Goal: Task Accomplishment & Management: Use online tool/utility

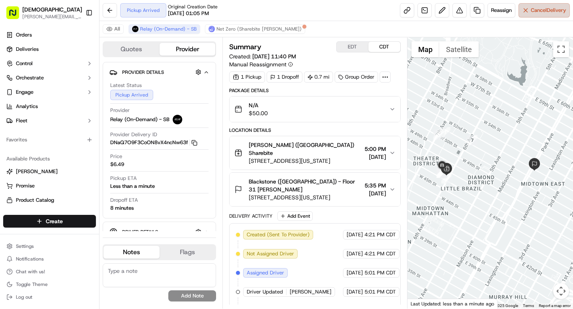
click at [537, 14] on span "Cancel Delivery" at bounding box center [547, 10] width 35 height 7
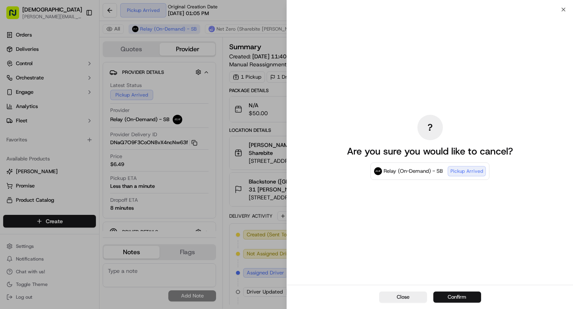
click at [460, 295] on button "Confirm" at bounding box center [457, 297] width 48 height 11
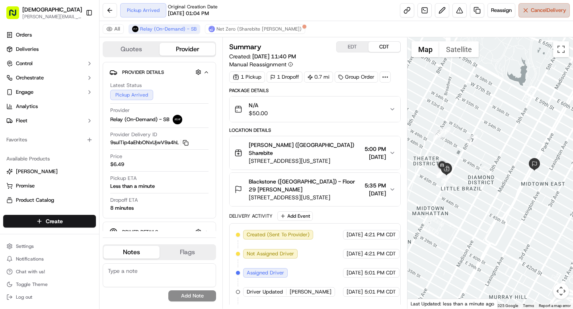
click at [542, 14] on button "Cancel Delivery" at bounding box center [543, 10] width 51 height 14
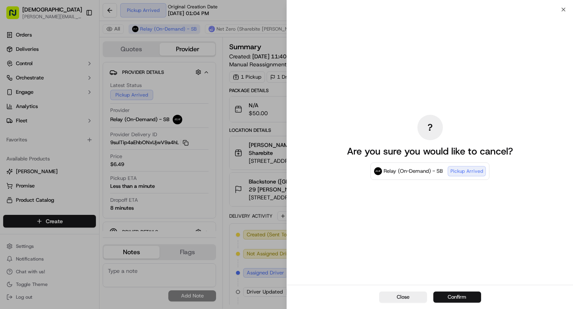
click at [459, 297] on button "Confirm" at bounding box center [457, 297] width 48 height 11
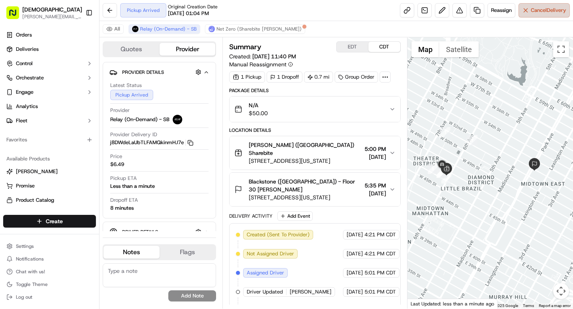
click at [530, 11] on span "Cancel Delivery" at bounding box center [547, 10] width 35 height 7
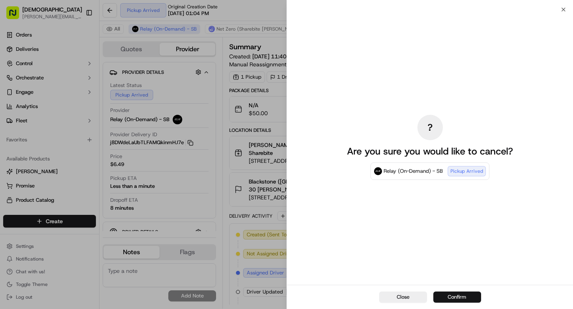
click at [460, 297] on button "Confirm" at bounding box center [457, 297] width 48 height 11
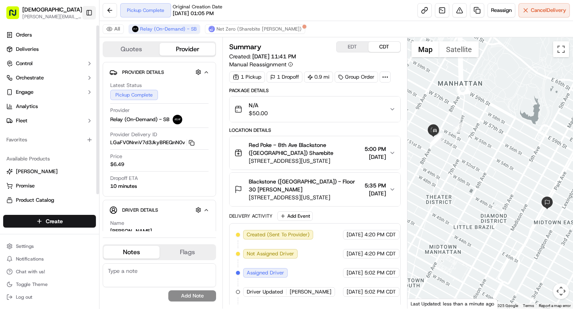
click at [91, 15] on button "Toggle Sidebar" at bounding box center [89, 13] width 14 height 14
click at [388, 76] on icon at bounding box center [384, 77] width 7 height 7
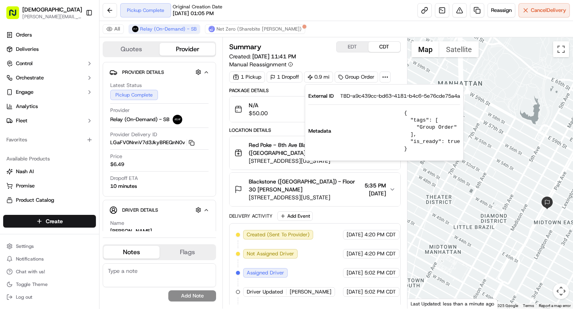
click at [382, 60] on div "Summary EDT CDT Created: 09/13/2025 11:41 PM Manual Reassignment" at bounding box center [314, 54] width 171 height 27
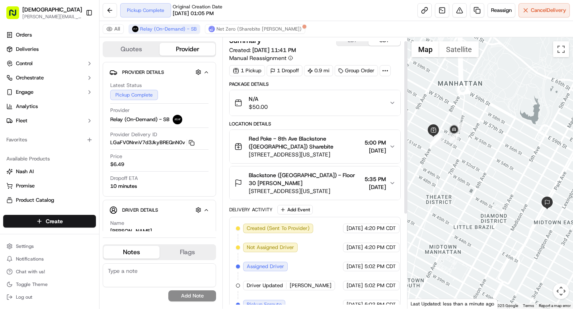
scroll to position [7, 0]
click at [545, 10] on span "Cancel Delivery" at bounding box center [547, 10] width 35 height 7
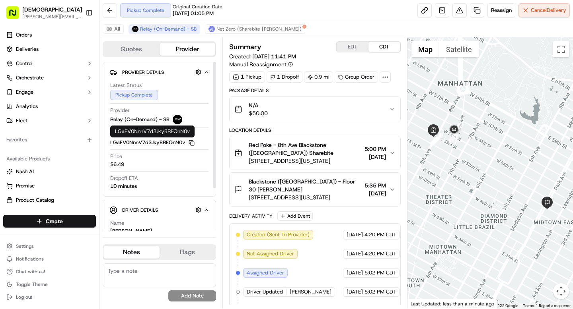
click at [192, 142] on icon "button" at bounding box center [191, 143] width 6 height 6
click at [192, 143] on icon "button" at bounding box center [191, 143] width 6 height 6
click at [385, 78] on icon at bounding box center [384, 77] width 7 height 7
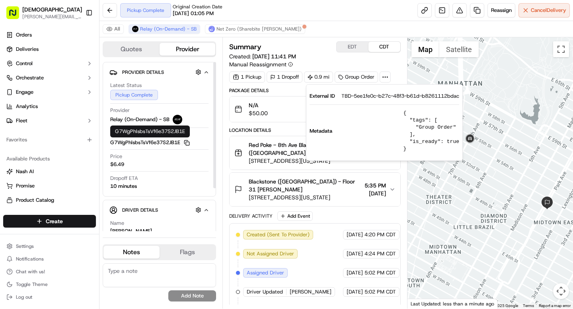
click at [189, 143] on icon "button" at bounding box center [187, 143] width 6 height 6
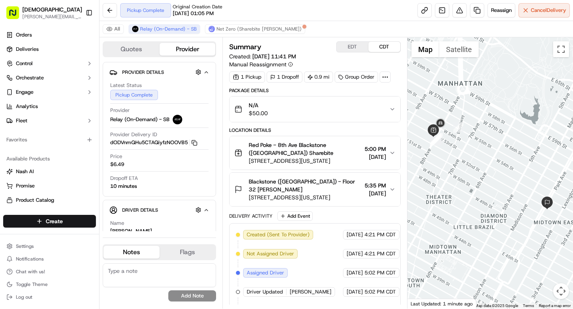
click at [383, 78] on icon at bounding box center [384, 77] width 7 height 7
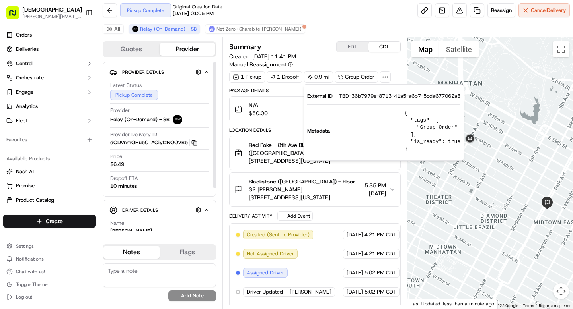
click at [196, 140] on icon "button" at bounding box center [194, 143] width 6 height 6
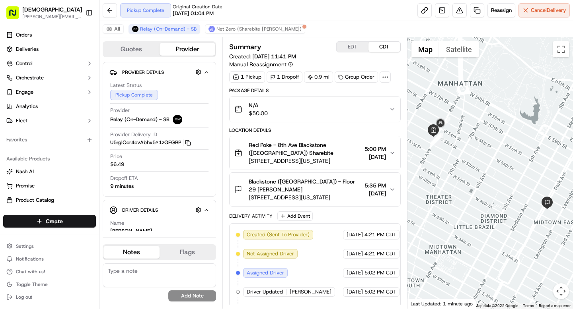
click at [388, 75] on icon at bounding box center [384, 77] width 7 height 7
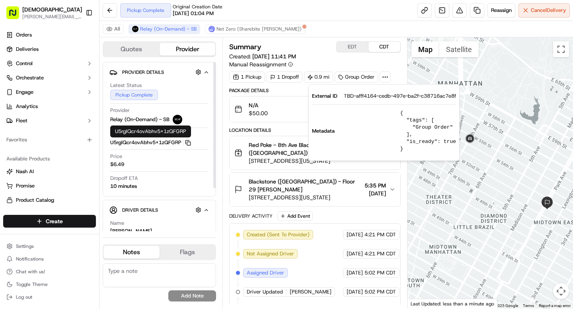
click at [187, 140] on icon "button" at bounding box center [187, 142] width 4 height 4
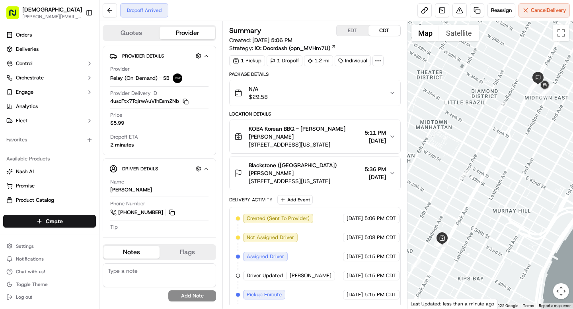
click at [379, 62] on icon at bounding box center [377, 60] width 7 height 7
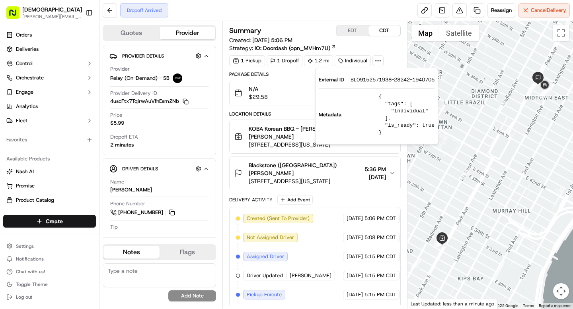
click at [365, 82] on span "BL09152571938-28242-1940705" at bounding box center [392, 79] width 84 height 7
copy span "BL09152571938"
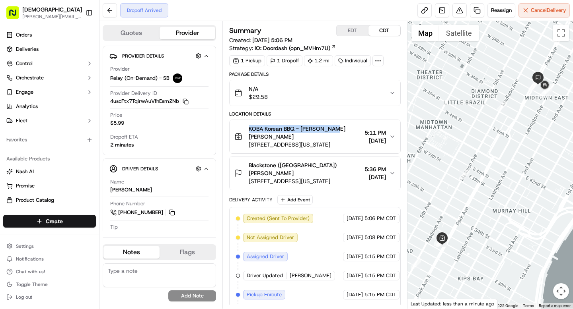
drag, startPoint x: 247, startPoint y: 127, endPoint x: 328, endPoint y: 129, distance: 80.7
click at [328, 129] on div "KOBA Korean BBQ - Murray Hill Denis Sharebite 460 Park Ave S, New York, NY 1001…" at bounding box center [297, 137] width 126 height 24
copy span "KOBA Korean BBQ - Murray Hill"
drag, startPoint x: 291, startPoint y: 165, endPoint x: 320, endPoint y: 165, distance: 29.8
click at [320, 165] on div "Blackstone (US) Emma Liu" at bounding box center [305, 169] width 112 height 16
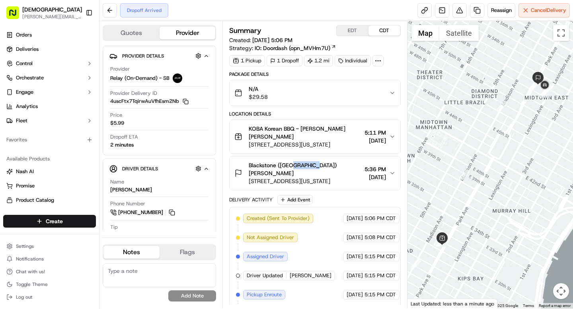
copy span "Emma Liu"
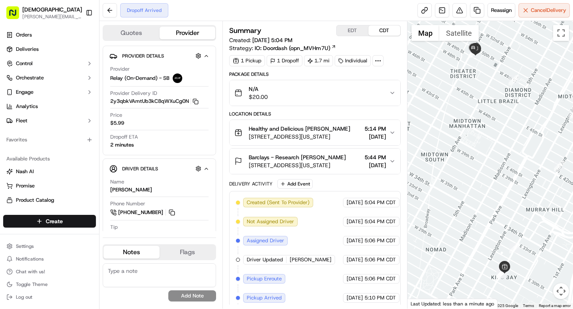
click at [379, 61] on icon at bounding box center [377, 60] width 7 height 7
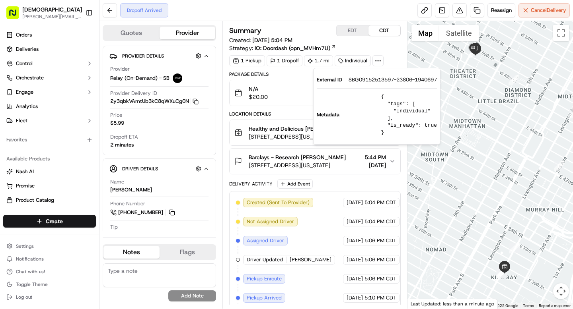
click at [374, 80] on span "SBG09152513597-23806-1940697" at bounding box center [392, 79] width 88 height 7
copy span "SBG09152513597"
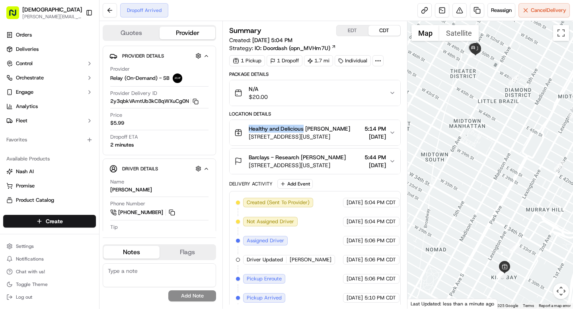
drag, startPoint x: 248, startPoint y: 128, endPoint x: 303, endPoint y: 129, distance: 55.3
click at [303, 129] on div "Healthy and Delicious Denis Sharebite 417 3rd Ave, New York, NY 10016, USA" at bounding box center [292, 133] width 116 height 16
copy span "Healthy and Delicious"
drag, startPoint x: 301, startPoint y: 157, endPoint x: 342, endPoint y: 157, distance: 41.0
click at [342, 157] on div "Barclays - Research Thomas Roche" at bounding box center [297, 157] width 97 height 8
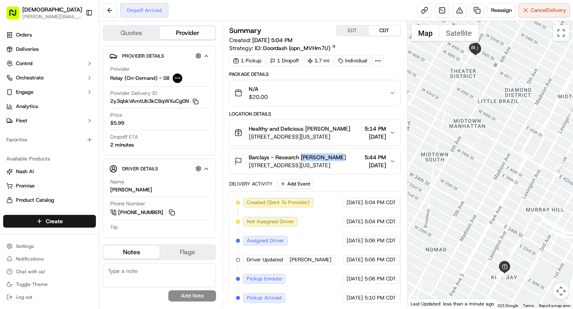
copy span "Thomas Roche"
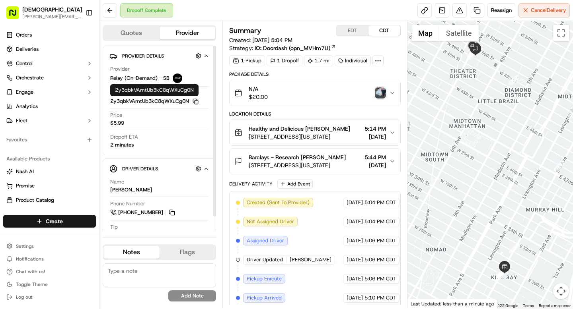
click at [195, 99] on icon "button" at bounding box center [195, 101] width 4 height 4
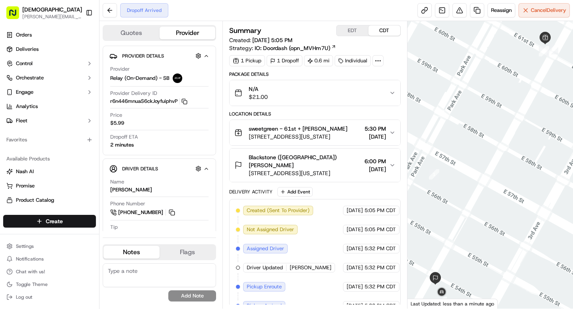
click at [380, 60] on circle at bounding box center [380, 60] width 1 height 1
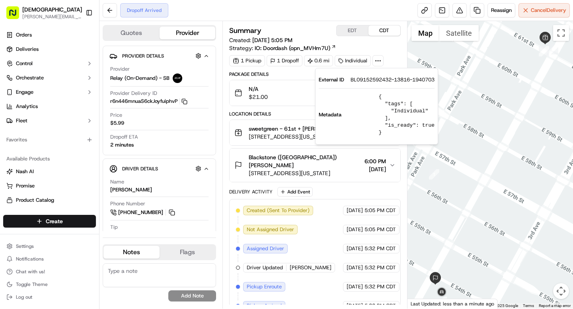
click at [369, 84] on div "External ID BL09152592432-13816-1940703 Metadata { "tags": [ "Individual" ], "i…" at bounding box center [376, 106] width 116 height 60
click at [369, 82] on span "BL09152592432-13816-1940703" at bounding box center [392, 79] width 84 height 7
copy span "BL09152592432"
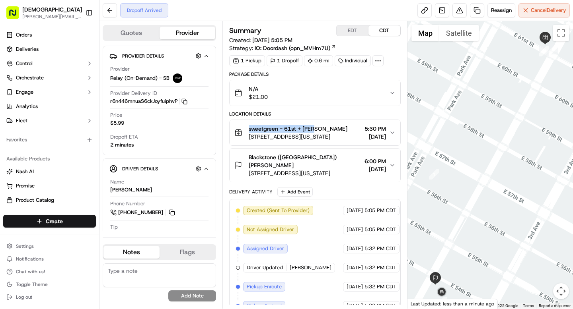
drag, startPoint x: 244, startPoint y: 128, endPoint x: 313, endPoint y: 129, distance: 69.2
click at [313, 129] on div "sweetgreen - 61st + [PERSON_NAME] [STREET_ADDRESS][US_STATE]" at bounding box center [290, 133] width 113 height 16
copy span "sweetgreen - 61st + Lex"
drag, startPoint x: 291, startPoint y: 165, endPoint x: 323, endPoint y: 165, distance: 32.2
click at [323, 165] on div "Blackstone (US) Greg Roppa" at bounding box center [305, 161] width 112 height 16
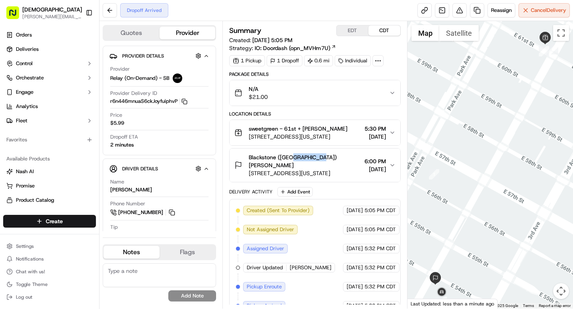
copy span "Greg Roppa"
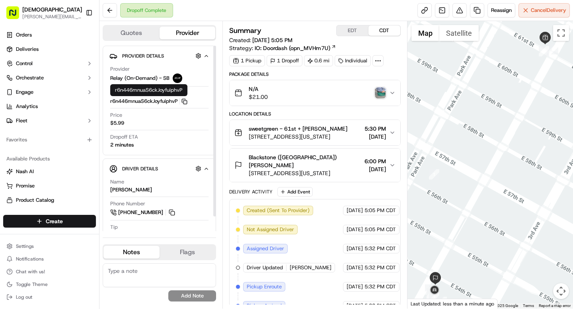
click at [185, 101] on rect "button" at bounding box center [185, 103] width 4 height 4
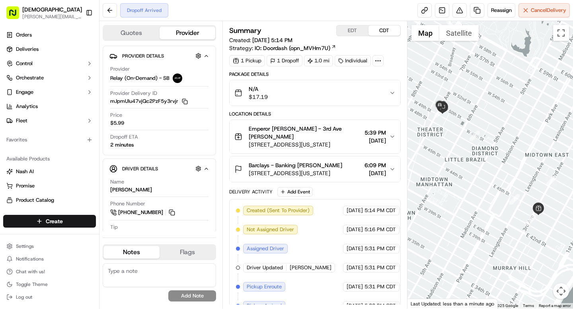
click at [381, 61] on icon at bounding box center [377, 60] width 7 height 7
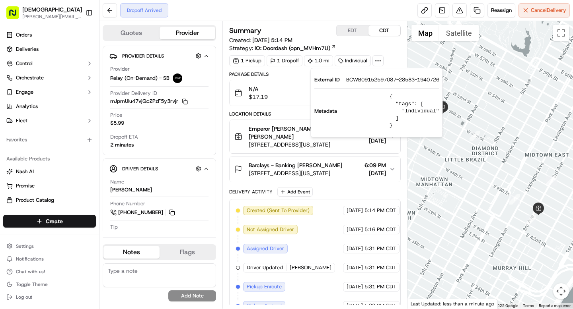
click at [374, 79] on span "BCWB09152597087-28583-1940726" at bounding box center [392, 79] width 93 height 7
copy span "BCWB09152597087"
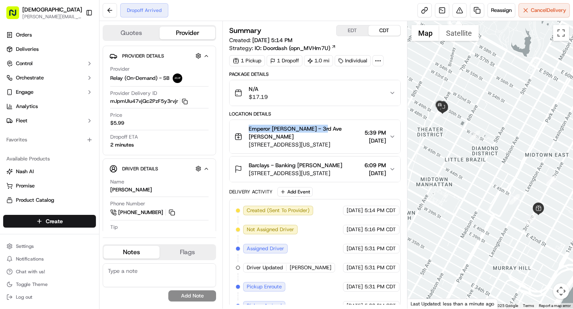
drag, startPoint x: 249, startPoint y: 128, endPoint x: 320, endPoint y: 127, distance: 71.6
click at [320, 127] on span "Emperor [PERSON_NAME] - 3rd Ave [PERSON_NAME]" at bounding box center [305, 133] width 112 height 16
copy span "Emperor [PERSON_NAME] - 3rd Ave"
drag, startPoint x: 298, startPoint y: 165, endPoint x: 332, endPoint y: 166, distance: 33.8
click at [332, 166] on div "Barclays - Banking Carolyn Kiely" at bounding box center [295, 165] width 93 height 8
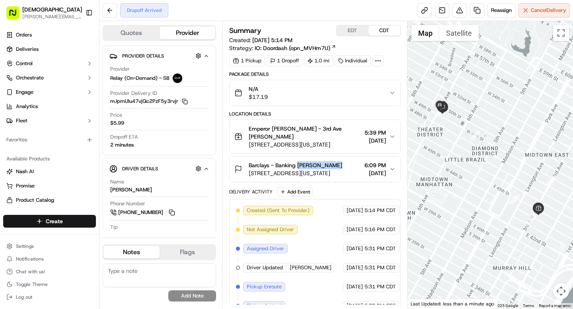
copy span "Carolyn Kiely"
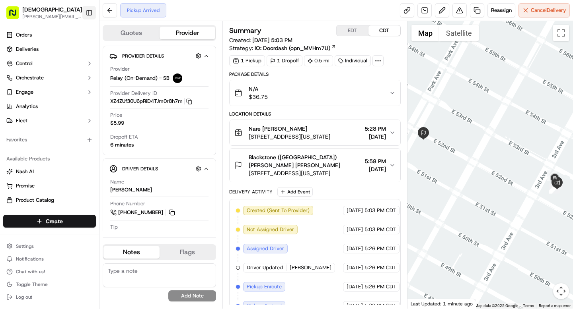
click at [91, 12] on button "Toggle Sidebar" at bounding box center [89, 13] width 14 height 14
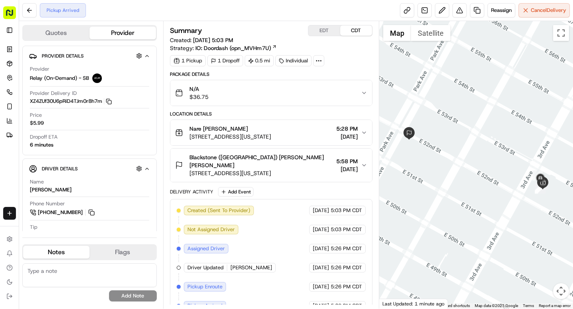
scroll to position [5, 0]
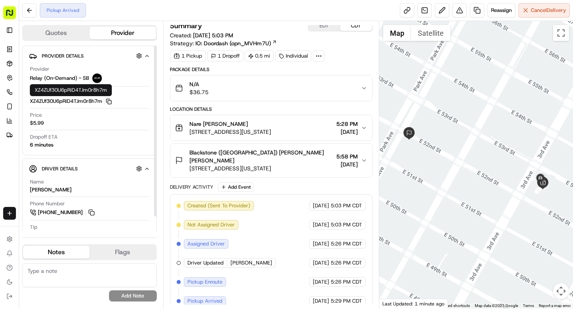
click at [108, 100] on icon "button" at bounding box center [108, 101] width 4 height 4
click at [92, 214] on button at bounding box center [91, 212] width 9 height 9
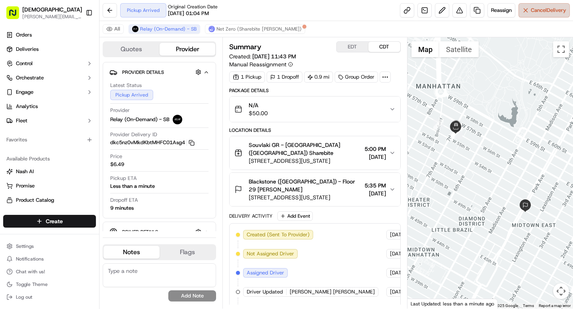
click at [521, 12] on button "Cancel Delivery" at bounding box center [543, 10] width 51 height 14
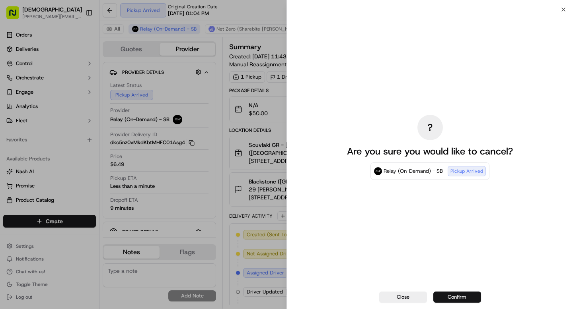
click at [466, 296] on button "Confirm" at bounding box center [457, 297] width 48 height 11
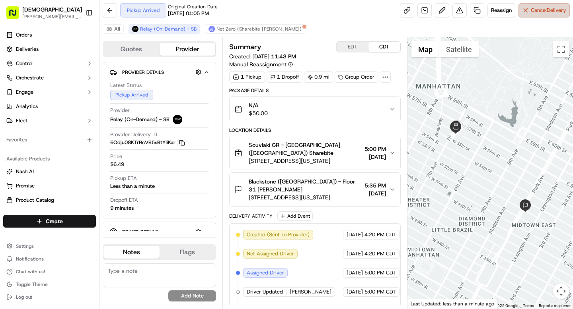
click at [524, 8] on button "Cancel Delivery" at bounding box center [543, 10] width 51 height 14
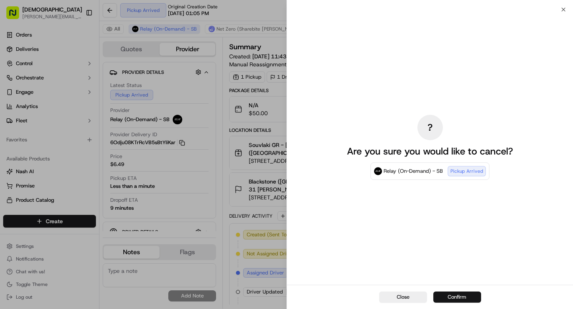
click at [453, 299] on button "Confirm" at bounding box center [457, 297] width 48 height 11
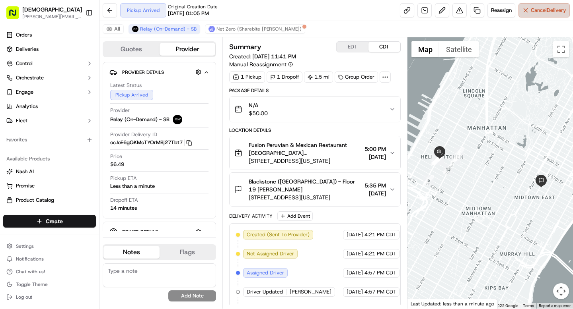
click at [536, 9] on span "Cancel Delivery" at bounding box center [547, 10] width 35 height 7
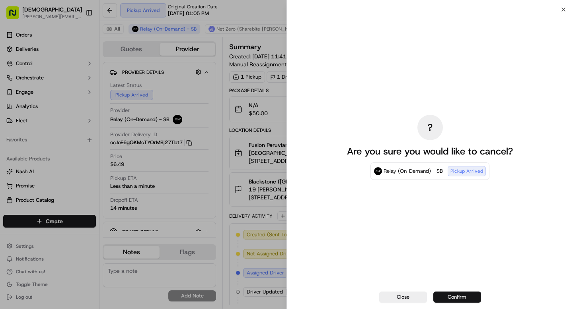
click at [462, 297] on button "Confirm" at bounding box center [457, 297] width 48 height 11
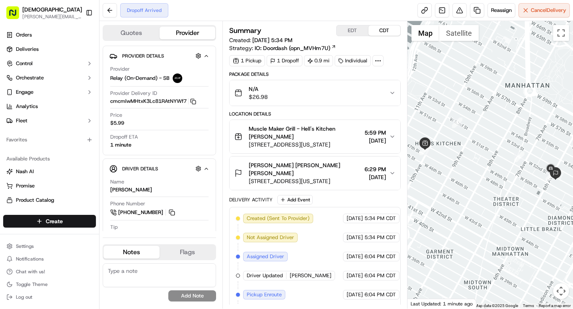
click at [381, 63] on icon at bounding box center [377, 60] width 7 height 7
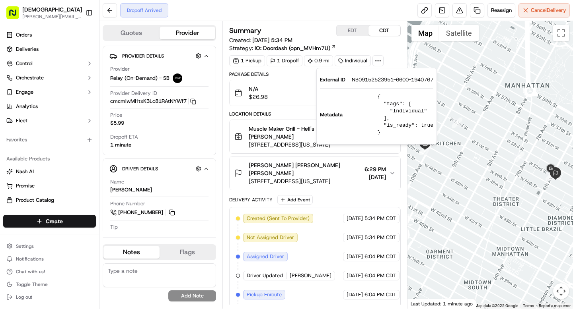
click at [375, 78] on span "NB09152523951-6600-1940767" at bounding box center [392, 79] width 82 height 7
copy span "NB09152523951"
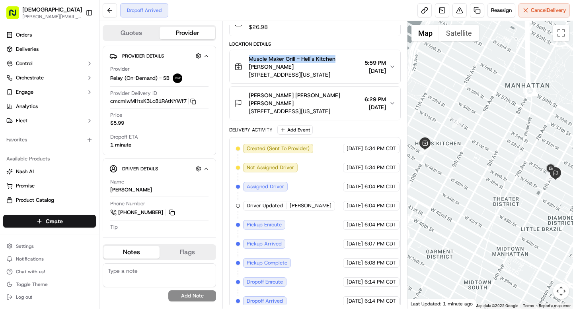
drag, startPoint x: 247, startPoint y: 57, endPoint x: 335, endPoint y: 59, distance: 87.9
click at [335, 59] on div "Muscle Maker Grill - Hell's Kitchen Denis Sharebite 695 10th Ave, New York, NY …" at bounding box center [297, 67] width 126 height 24
copy span "Muscle Maker Grill - Hell's Kitchen"
drag, startPoint x: 300, startPoint y: 95, endPoint x: 328, endPoint y: 95, distance: 27.8
click at [328, 95] on span "Neuberger Berman Kyle O'Hara" at bounding box center [305, 99] width 112 height 16
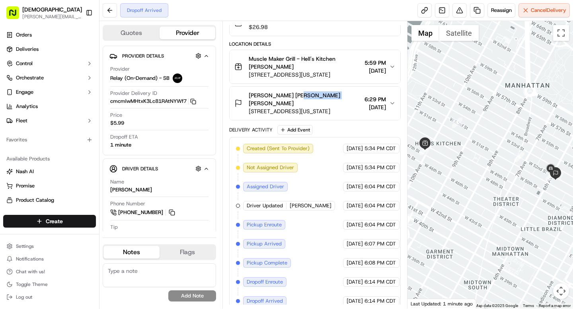
copy span "Kyle O'Hara"
click at [89, 14] on button "Toggle Sidebar" at bounding box center [89, 13] width 14 height 14
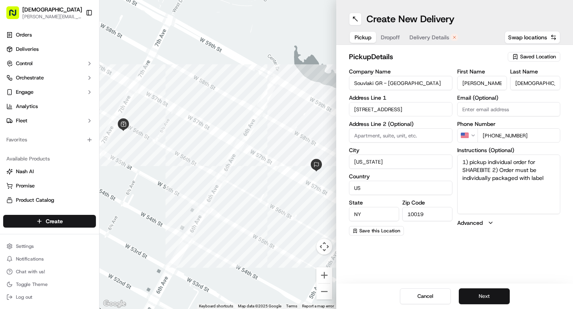
click at [475, 295] on button "Next" at bounding box center [483, 297] width 51 height 16
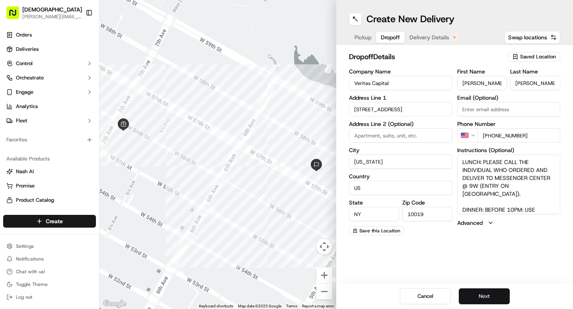
click at [475, 295] on button "Next" at bounding box center [483, 297] width 51 height 16
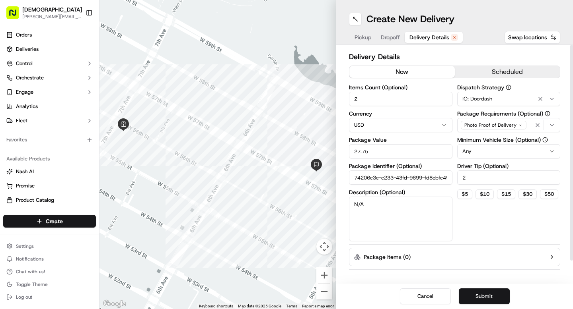
click at [401, 71] on button "now" at bounding box center [401, 72] width 105 height 12
click at [474, 292] on button "Submit" at bounding box center [483, 297] width 51 height 16
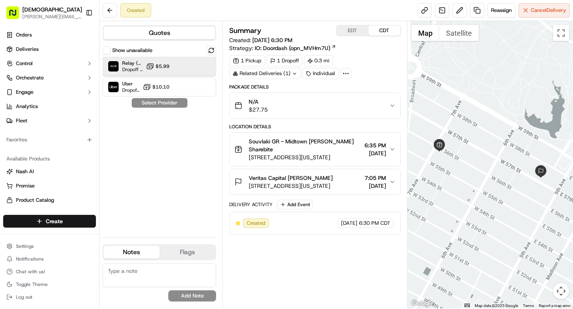
click at [156, 59] on div "Relay (On-Demand) - SB Dropoff ETA - $5.99" at bounding box center [159, 66] width 113 height 19
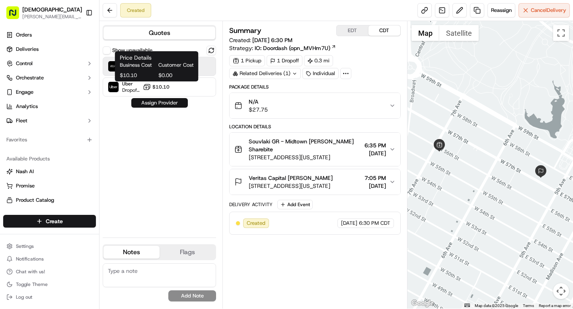
click at [161, 102] on button "Assign Provider" at bounding box center [159, 103] width 56 height 10
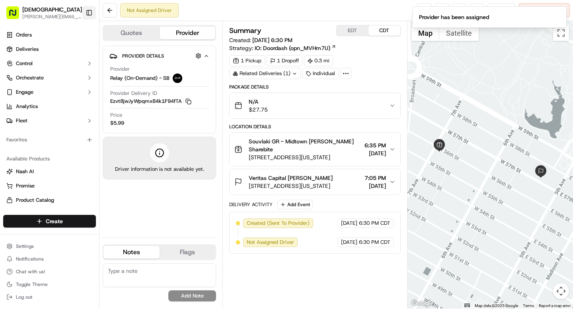
click at [85, 12] on button "Toggle Sidebar" at bounding box center [89, 13] width 14 height 14
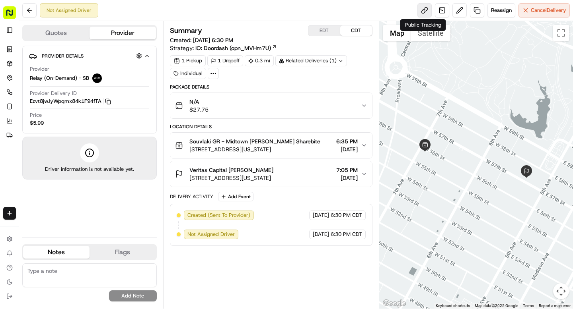
click at [423, 12] on link at bounding box center [424, 10] width 14 height 14
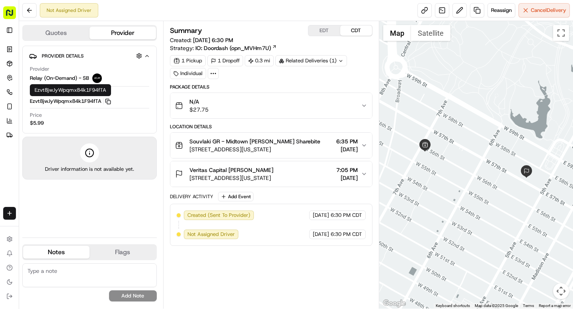
click at [109, 100] on icon "button" at bounding box center [108, 102] width 6 height 6
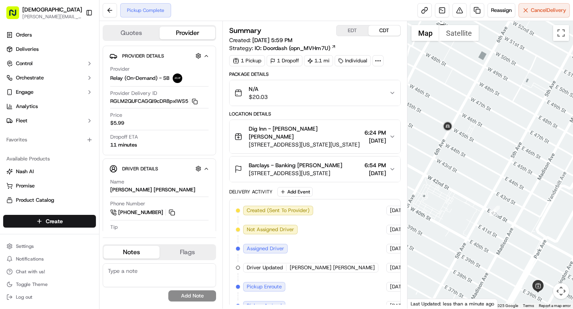
click at [379, 60] on icon at bounding box center [377, 60] width 7 height 7
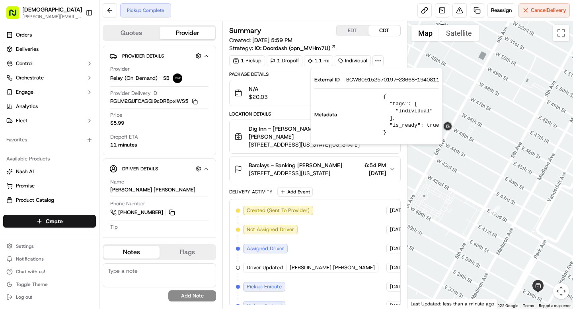
click at [365, 82] on span "BCWB09152570197-23668-1940811" at bounding box center [392, 79] width 93 height 7
copy span "BCWB09152570197"
click at [455, 176] on div at bounding box center [490, 165] width 166 height 288
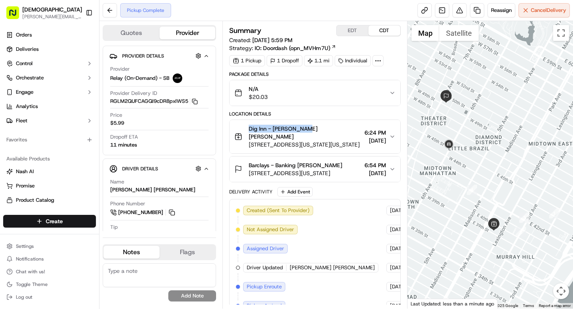
drag, startPoint x: 247, startPoint y: 128, endPoint x: 299, endPoint y: 130, distance: 51.7
click at [299, 130] on div "Dig Inn - Murray Hill Denis Sharebite 630 3rd Avenue, New York, New York 10017,…" at bounding box center [297, 137] width 126 height 24
copy span "Dig Inn - Murray Hill"
drag, startPoint x: 298, startPoint y: 157, endPoint x: 346, endPoint y: 157, distance: 48.1
click at [342, 161] on span "Barclays - Banking Andrew DeGennaro" at bounding box center [295, 165] width 93 height 8
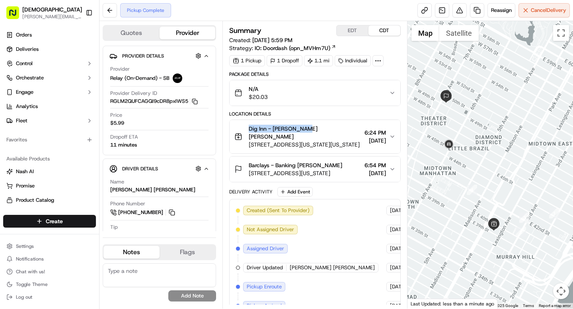
copy span "Andrew DeGennaro"
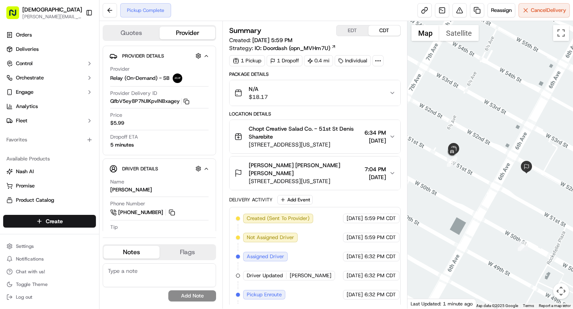
click at [375, 60] on icon at bounding box center [377, 60] width 7 height 7
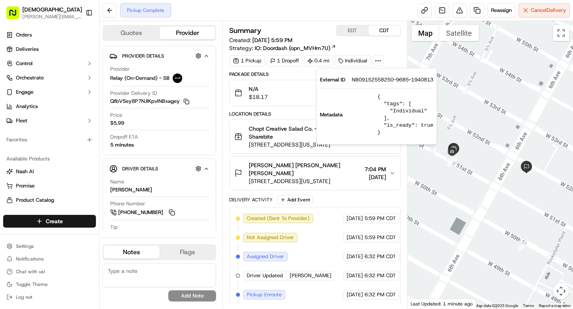
click at [371, 79] on span "NB09152558250-9685-1940813" at bounding box center [392, 79] width 82 height 7
copy span "NB09152558250"
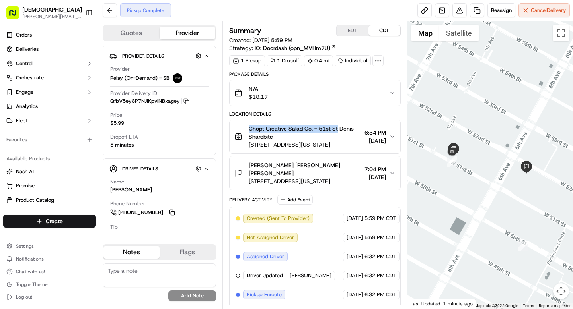
drag, startPoint x: 248, startPoint y: 127, endPoint x: 339, endPoint y: 130, distance: 91.1
click at [339, 130] on div "Chopt Creative Salad Co. - 51st [GEOGRAPHIC_DATA] Sharebite [STREET_ADDRESS][US…" at bounding box center [297, 137] width 126 height 24
copy span "Chopt Creative Salad Co. - 51st St"
drag, startPoint x: 300, startPoint y: 165, endPoint x: 338, endPoint y: 166, distance: 38.2
click at [338, 166] on div "Neuberger Berman Ryan Summers" at bounding box center [305, 169] width 112 height 16
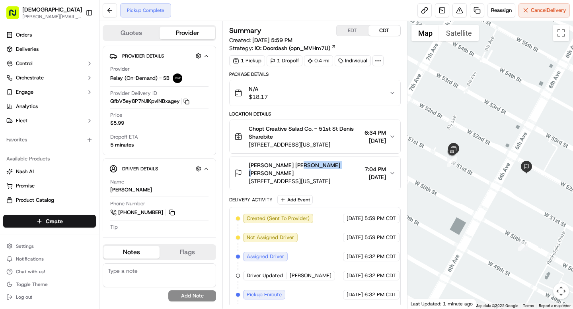
copy span "Ryan Summers"
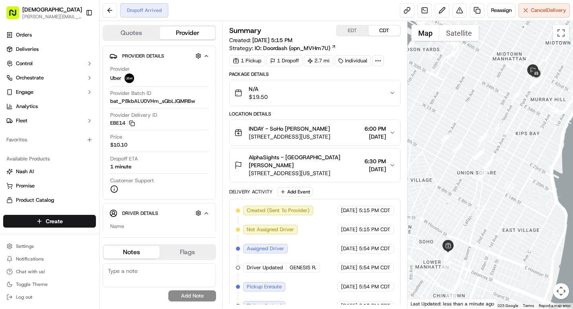
click at [382, 63] on div at bounding box center [377, 60] width 11 height 11
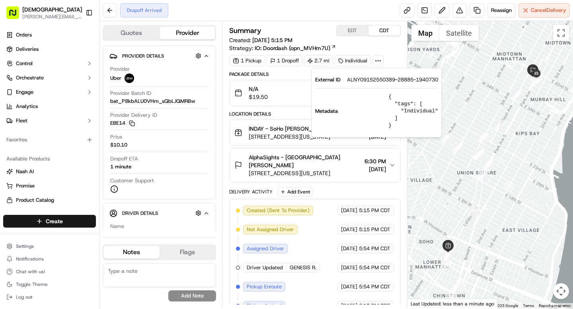
click at [376, 79] on span "ALNY09152550389-28885-1940730" at bounding box center [392, 79] width 91 height 7
copy span "ALNY09152550389"
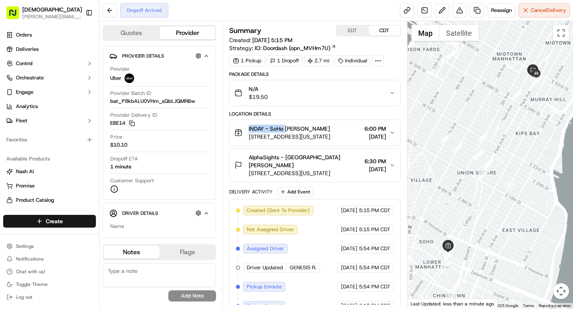
drag, startPoint x: 249, startPoint y: 128, endPoint x: 285, endPoint y: 130, distance: 36.6
click at [285, 130] on span "INDAY - SoHo [PERSON_NAME]" at bounding box center [289, 129] width 81 height 8
copy span "INDAY - SoHo"
drag, startPoint x: 298, startPoint y: 156, endPoint x: 329, endPoint y: 156, distance: 31.0
click at [329, 156] on div "AlphaSights - [GEOGRAPHIC_DATA] [PERSON_NAME]" at bounding box center [305, 161] width 112 height 16
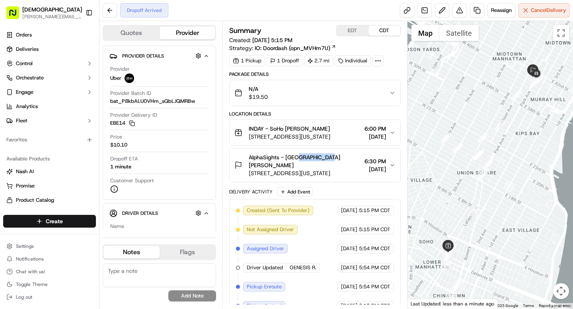
copy span "Jennifer Li"
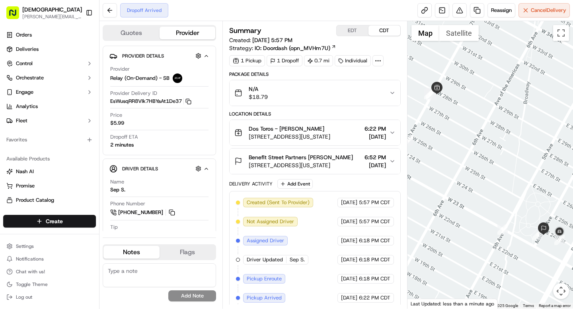
click at [378, 59] on icon at bounding box center [377, 60] width 7 height 7
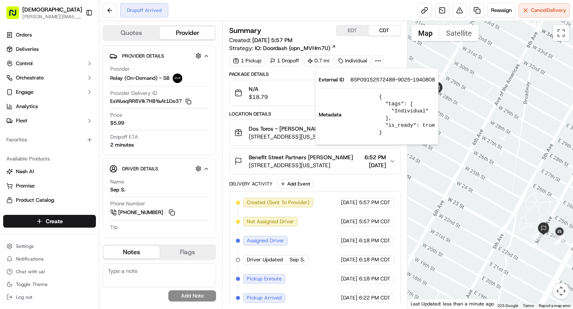
click at [373, 79] on span "BSP09152572488-9025-1940808" at bounding box center [392, 79] width 84 height 7
copy span "BSP09152572488"
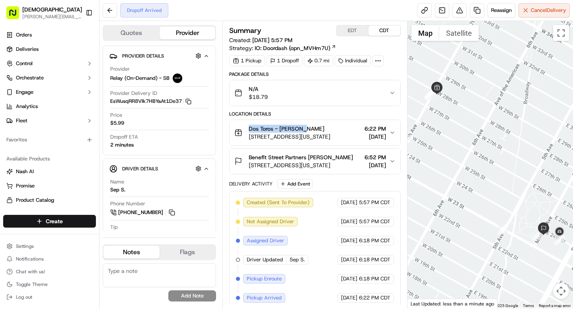
drag, startPoint x: 249, startPoint y: 128, endPoint x: 301, endPoint y: 130, distance: 52.5
click at [301, 130] on span "Dos Toros - Chelsea Denis Sharebite" at bounding box center [287, 129] width 76 height 8
copy span "Dos Toros - Chelsea"
drag, startPoint x: 307, startPoint y: 156, endPoint x: 326, endPoint y: 162, distance: 19.6
click at [326, 161] on span "Benefit Street Partners Michael Ninivaggi" at bounding box center [301, 157] width 104 height 8
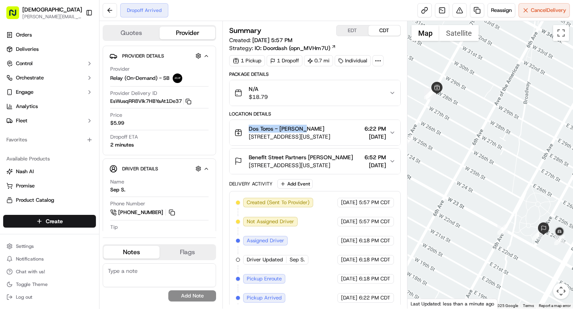
copy span "Michael Ninivaggi"
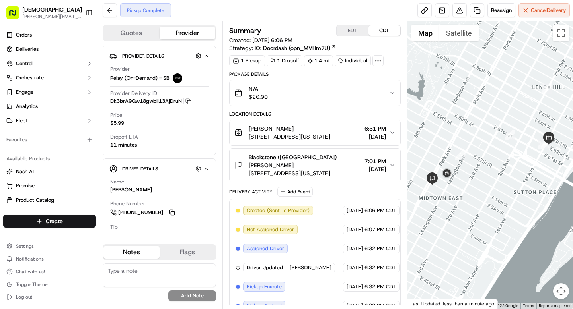
click at [380, 62] on icon at bounding box center [377, 60] width 7 height 7
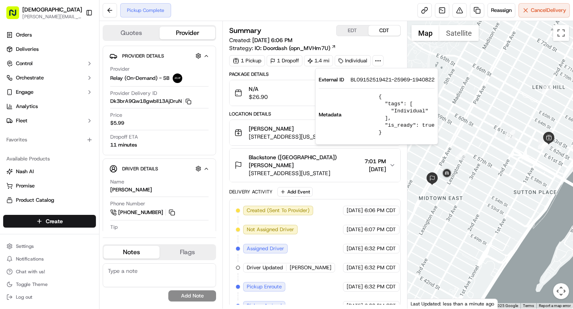
click at [373, 78] on span "BL09152519421-25969-1940822" at bounding box center [392, 79] width 84 height 7
copy span "BL09152519421"
click at [302, 109] on div "Package Details N/A $26.90 Location Details [PERSON_NAME] [STREET_ADDRESS][US_S…" at bounding box center [314, 204] width 171 height 266
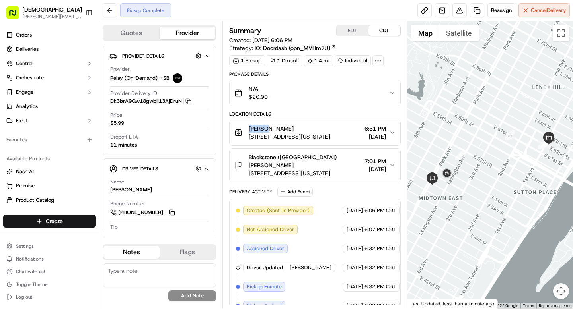
drag, startPoint x: 249, startPoint y: 129, endPoint x: 267, endPoint y: 129, distance: 18.3
click at [267, 129] on span "[PERSON_NAME]" at bounding box center [271, 129] width 45 height 8
copy span "[PERSON_NAME]"
drag, startPoint x: 290, startPoint y: 157, endPoint x: 323, endPoint y: 159, distance: 33.1
click at [323, 159] on div "Blackstone ([GEOGRAPHIC_DATA]) [PERSON_NAME]" at bounding box center [305, 161] width 112 height 16
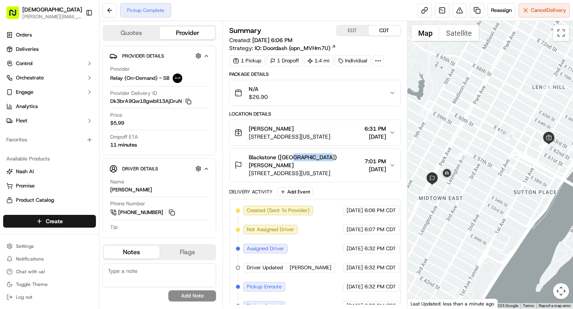
copy span "[PERSON_NAME]"
click at [93, 13] on button "Toggle Sidebar" at bounding box center [89, 13] width 14 height 14
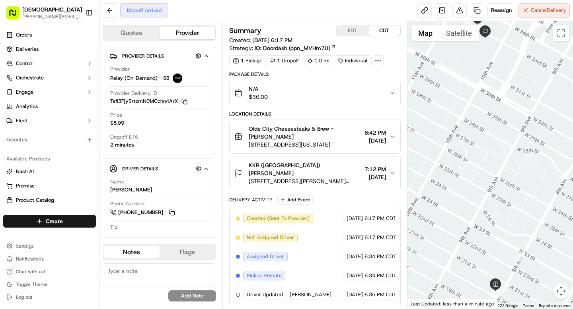
click at [379, 63] on icon at bounding box center [377, 60] width 7 height 7
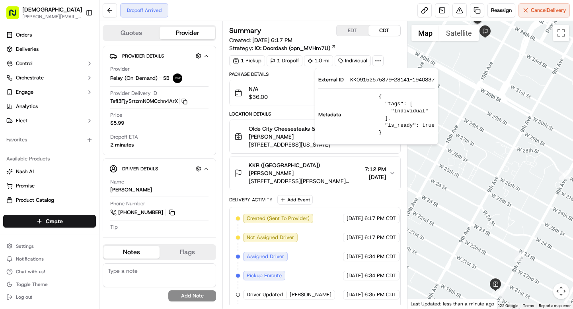
click at [378, 80] on span "KK09152575879-28141-1940837" at bounding box center [392, 79] width 84 height 7
copy span "KK09152575879"
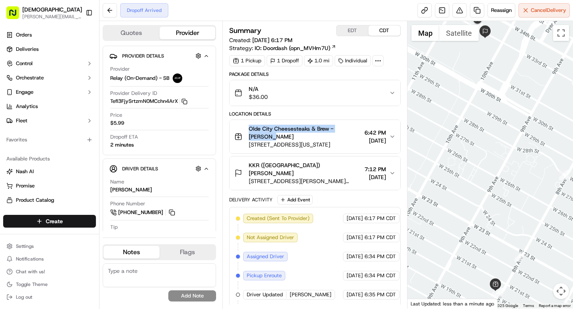
drag, startPoint x: 249, startPoint y: 128, endPoint x: 270, endPoint y: 137, distance: 22.4
click at [270, 137] on span "Olde City Cheesesteaks & Brew - [PERSON_NAME]" at bounding box center [305, 133] width 112 height 16
copy span "Olde City Cheesesteaks & Brew - [PERSON_NAME]"
drag, startPoint x: 275, startPoint y: 166, endPoint x: 301, endPoint y: 165, distance: 25.5
click at [301, 165] on span "KKR ([GEOGRAPHIC_DATA]) [PERSON_NAME]" at bounding box center [305, 169] width 112 height 16
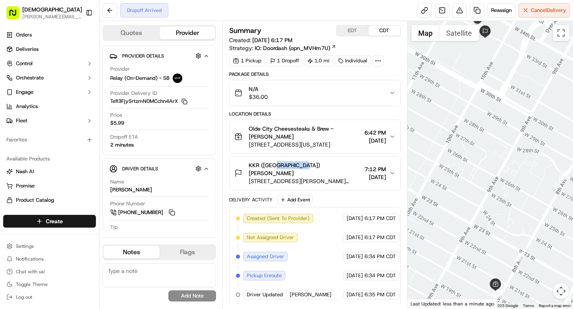
drag, startPoint x: 274, startPoint y: 166, endPoint x: 301, endPoint y: 165, distance: 27.0
click at [301, 165] on span "KKR ([GEOGRAPHIC_DATA]) [PERSON_NAME]" at bounding box center [305, 169] width 112 height 16
copy span "[PERSON_NAME]"
click at [317, 32] on div "Summary EDT CDT" at bounding box center [314, 30] width 171 height 11
click at [334, 163] on div "KKR ([GEOGRAPHIC_DATA]) [PERSON_NAME]" at bounding box center [305, 169] width 112 height 16
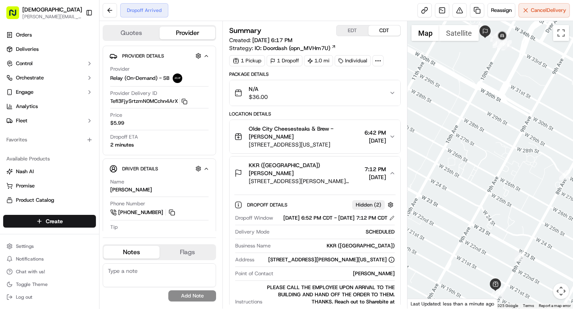
scroll to position [27, 0]
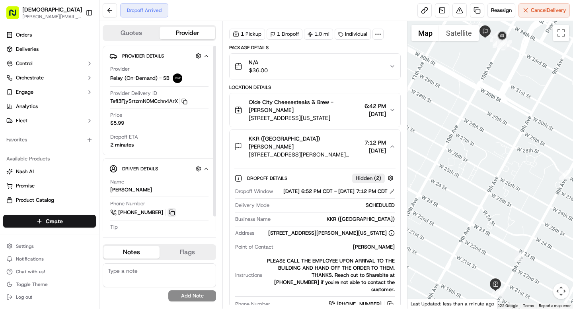
click at [173, 211] on button at bounding box center [171, 212] width 9 height 9
click at [170, 212] on button at bounding box center [171, 212] width 9 height 9
click at [186, 104] on rect "button" at bounding box center [185, 103] width 4 height 4
click at [87, 9] on button "Toggle Sidebar" at bounding box center [89, 13] width 14 height 14
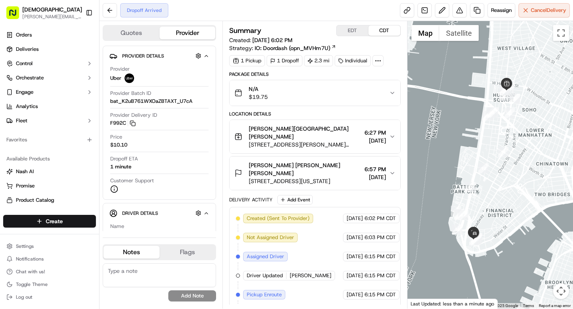
click at [330, 163] on div "[PERSON_NAME] [PERSON_NAME] [PERSON_NAME]" at bounding box center [305, 169] width 112 height 16
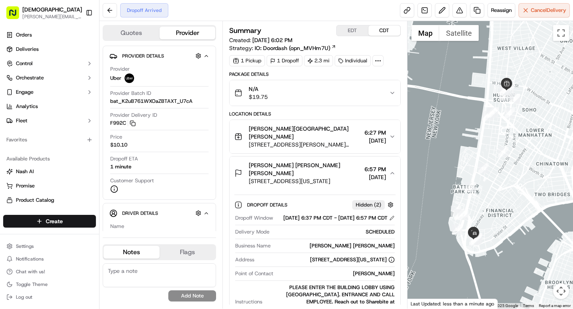
click at [330, 163] on div "[PERSON_NAME] [PERSON_NAME] [PERSON_NAME]" at bounding box center [305, 169] width 112 height 16
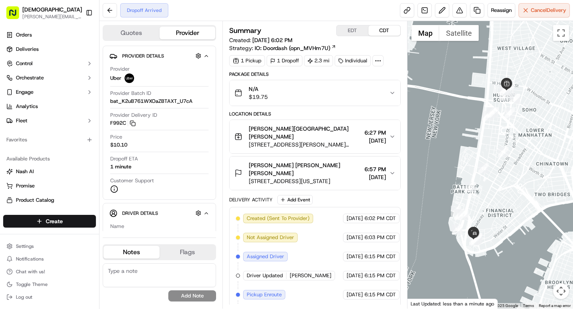
click at [379, 60] on icon at bounding box center [377, 60] width 7 height 7
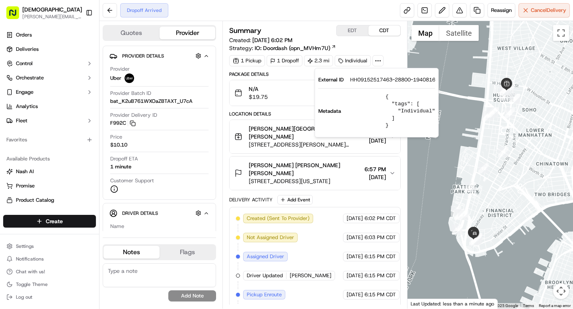
click at [368, 80] on span "HH09152517463-28800-1940816" at bounding box center [392, 79] width 85 height 7
copy span "HH09152517463"
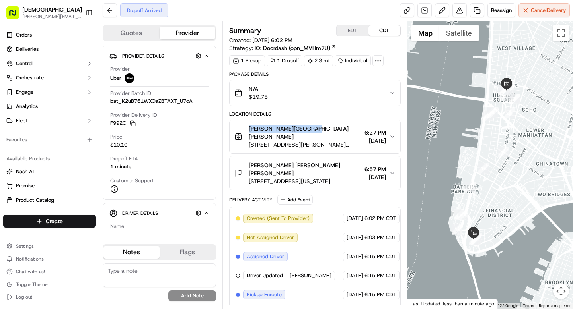
drag, startPoint x: 247, startPoint y: 127, endPoint x: 307, endPoint y: 128, distance: 60.1
click at [307, 128] on div "[PERSON_NAME][GEOGRAPHIC_DATA] [PERSON_NAME] [STREET_ADDRESS][PERSON_NAME][US_S…" at bounding box center [297, 137] width 126 height 24
copy span "[PERSON_NAME][GEOGRAPHIC_DATA]"
drag, startPoint x: 293, startPoint y: 165, endPoint x: 331, endPoint y: 167, distance: 37.8
click at [331, 167] on div "Hughes Hubbard Tyler Bloom" at bounding box center [305, 169] width 112 height 16
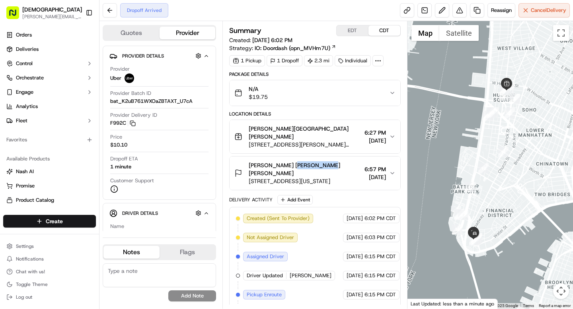
copy span "Tyler Bloom"
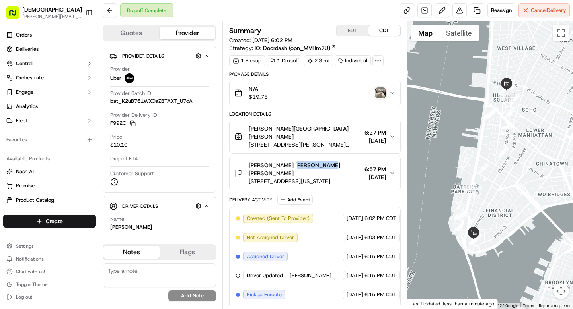
click at [379, 91] on img "button" at bounding box center [380, 92] width 11 height 11
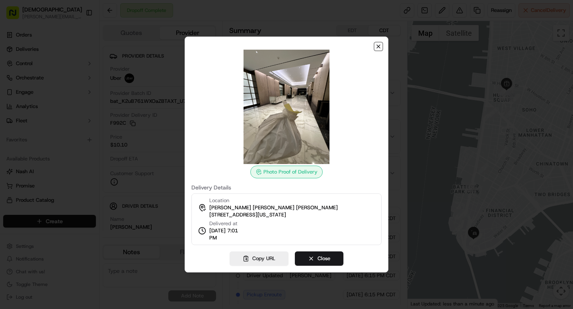
click at [377, 45] on icon "button" at bounding box center [378, 46] width 6 height 6
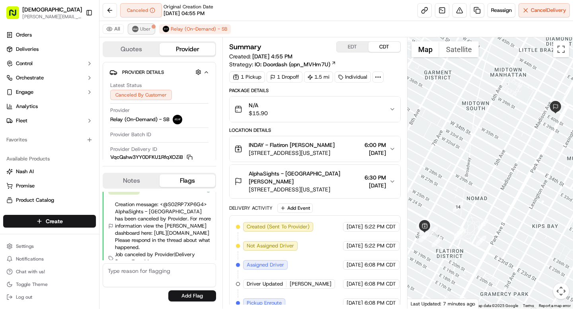
click at [146, 27] on span "Uber" at bounding box center [145, 29] width 11 height 6
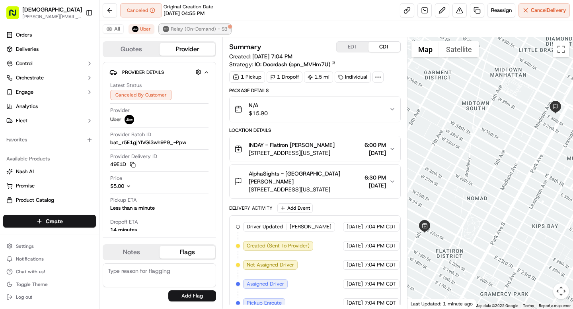
click at [175, 31] on span "Relay (On-Demand) - SB" at bounding box center [199, 29] width 56 height 6
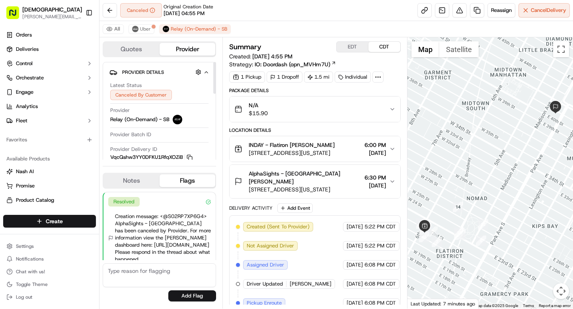
click at [379, 79] on icon at bounding box center [377, 77] width 7 height 7
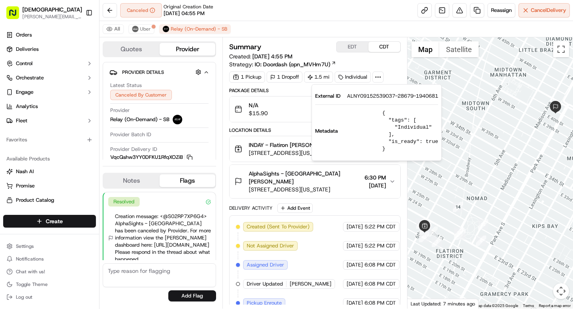
click at [370, 96] on span "ALNY09152539037-28679-1940681" at bounding box center [392, 96] width 91 height 7
copy span "ALNY09152539037"
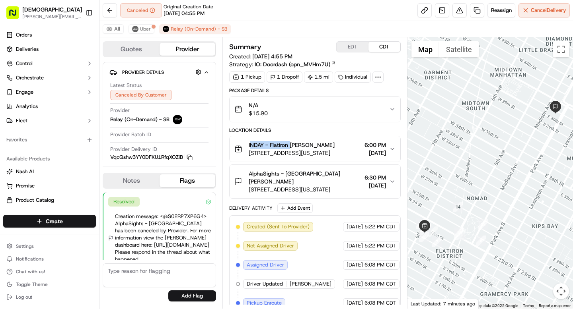
drag, startPoint x: 249, startPoint y: 145, endPoint x: 290, endPoint y: 146, distance: 40.6
click at [290, 146] on span "INDAY - Flatiron Denis Sharebite" at bounding box center [292, 145] width 86 height 8
copy span "NDAY - Flatiron"
drag, startPoint x: 299, startPoint y: 173, endPoint x: 341, endPoint y: 173, distance: 41.4
click at [341, 173] on div "AlphaSights - NYC Matteo Calabresi" at bounding box center [305, 178] width 112 height 16
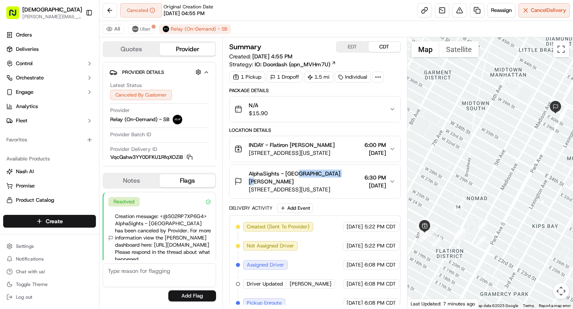
copy span "Matteo Calabresi"
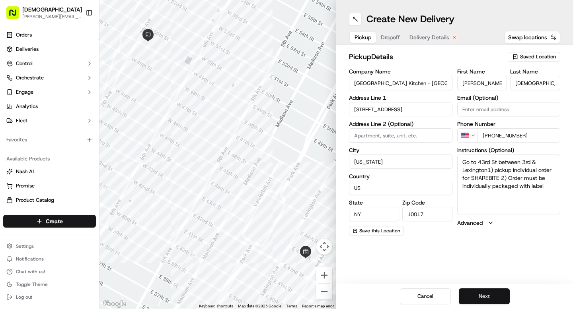
click at [475, 295] on button "Next" at bounding box center [483, 297] width 51 height 16
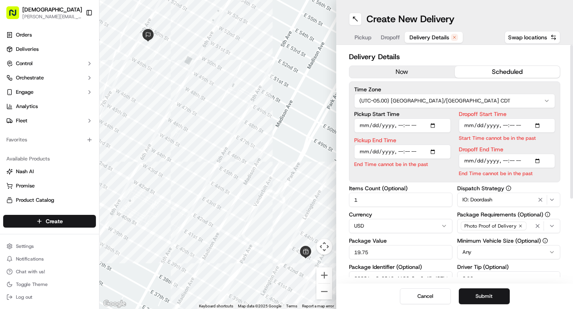
click at [416, 66] on button "now" at bounding box center [401, 72] width 105 height 12
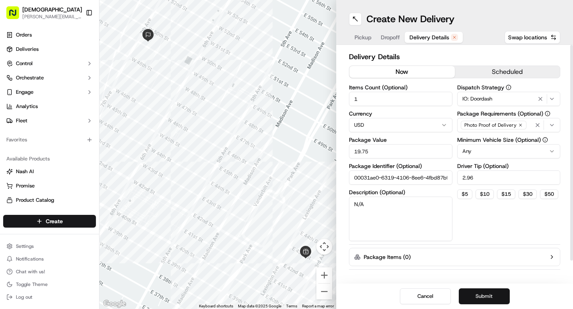
click at [473, 296] on button "Submit" at bounding box center [483, 297] width 51 height 16
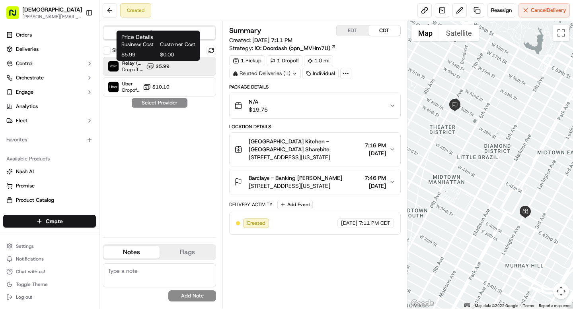
click at [161, 68] on span "$5.99" at bounding box center [162, 66] width 14 height 6
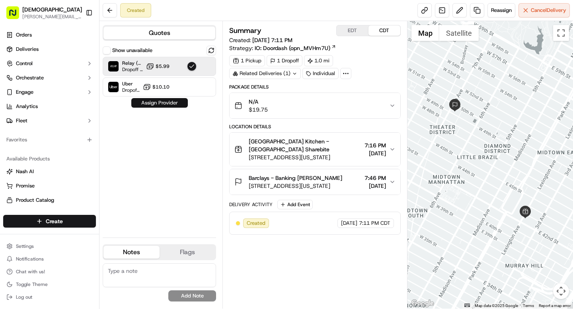
click at [161, 103] on button "Assign Provider" at bounding box center [159, 103] width 56 height 10
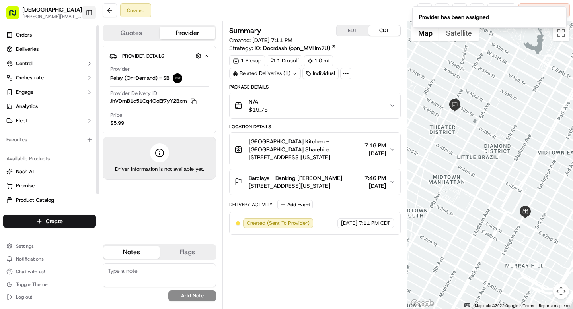
click at [87, 10] on button "Toggle Sidebar" at bounding box center [89, 13] width 14 height 14
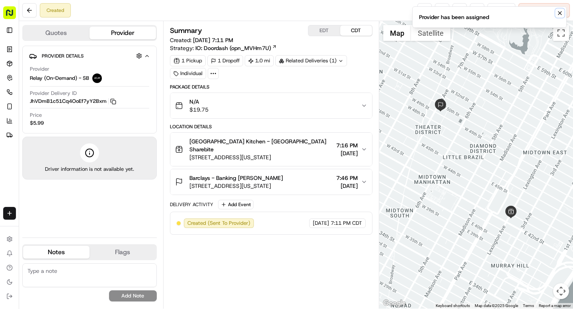
click at [559, 11] on icon "Notifications (F8)" at bounding box center [559, 13] width 6 height 6
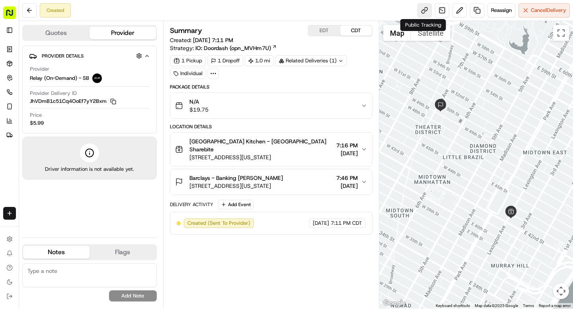
click at [419, 10] on link at bounding box center [424, 10] width 14 height 14
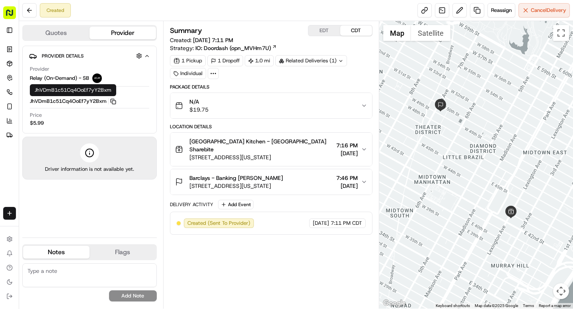
click at [116, 99] on icon "button" at bounding box center [113, 102] width 6 height 6
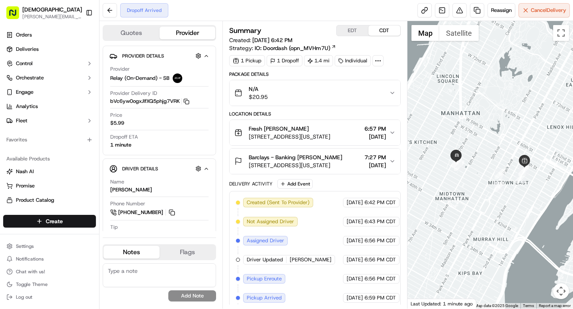
click at [379, 60] on icon at bounding box center [377, 60] width 7 height 7
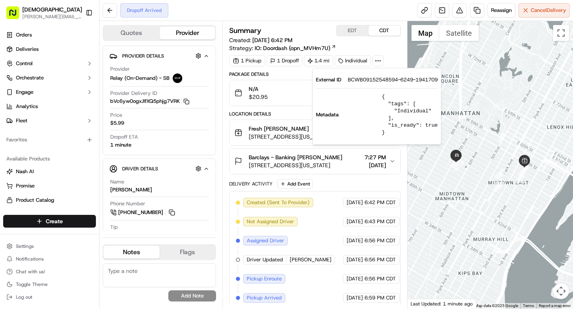
click at [376, 78] on span "BCWB09152548594-6249-1941709" at bounding box center [393, 79] width 90 height 7
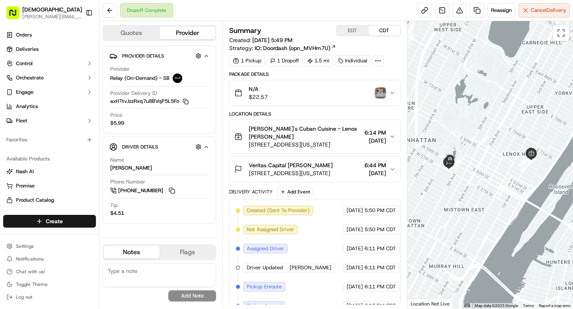
click at [263, 172] on span "[STREET_ADDRESS][US_STATE]" at bounding box center [291, 173] width 84 height 8
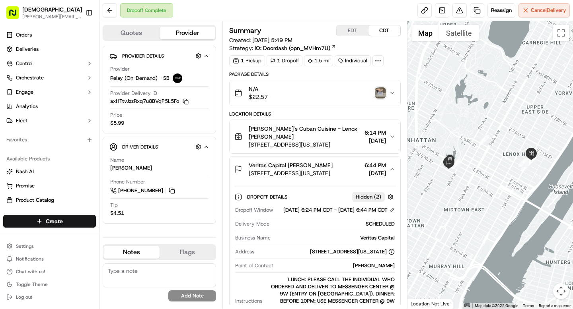
click at [263, 172] on span "[STREET_ADDRESS][US_STATE]" at bounding box center [291, 173] width 84 height 8
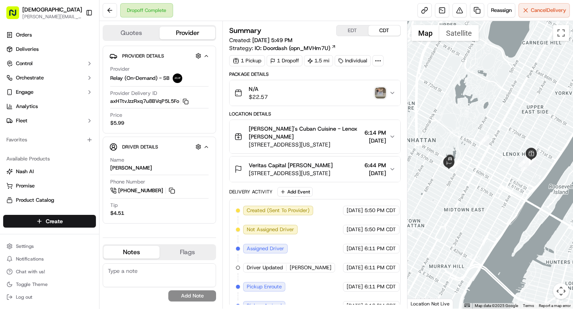
click at [377, 95] on img "button" at bounding box center [380, 92] width 11 height 11
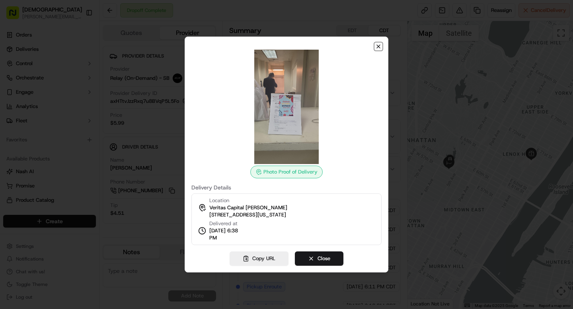
click at [376, 44] on icon "button" at bounding box center [378, 46] width 6 height 6
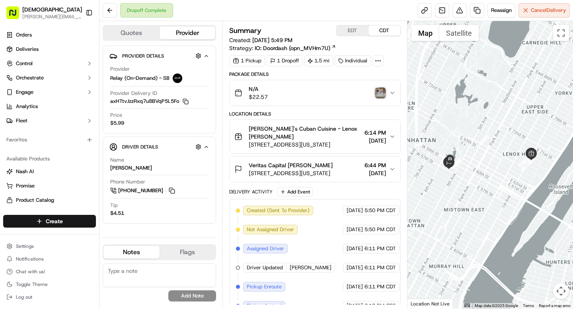
scroll to position [89, 0]
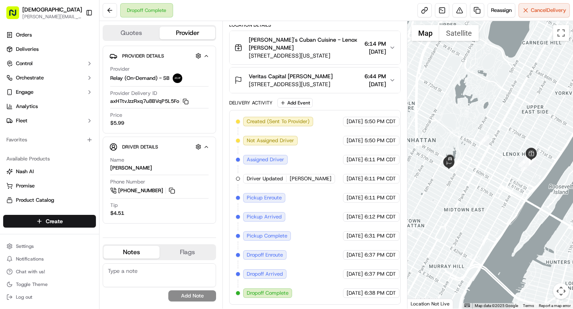
click at [332, 78] on div "Veritas Capital [PERSON_NAME]" at bounding box center [291, 76] width 84 height 8
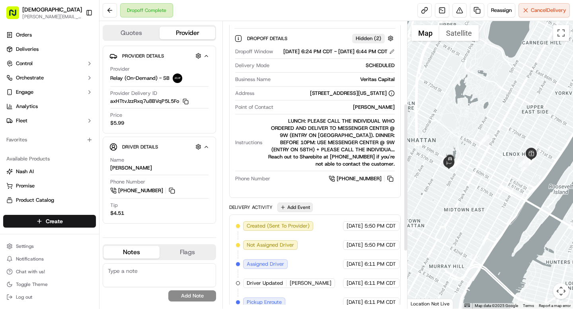
scroll to position [159, 0]
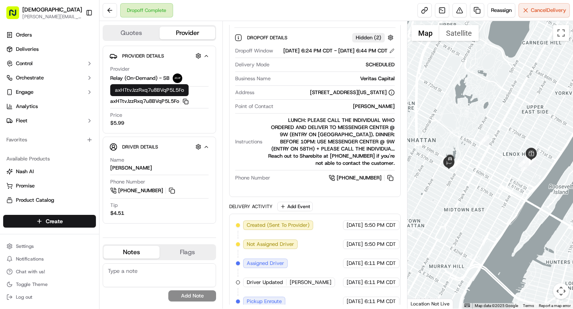
click at [186, 101] on rect "button" at bounding box center [186, 103] width 4 height 4
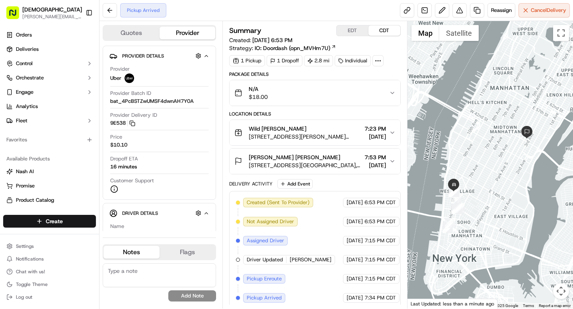
click at [361, 155] on div "[PERSON_NAME] [PERSON_NAME] [STREET_ADDRESS], [STREET_ADDRESS][US_STATE] 7:53 P…" at bounding box center [311, 161] width 154 height 16
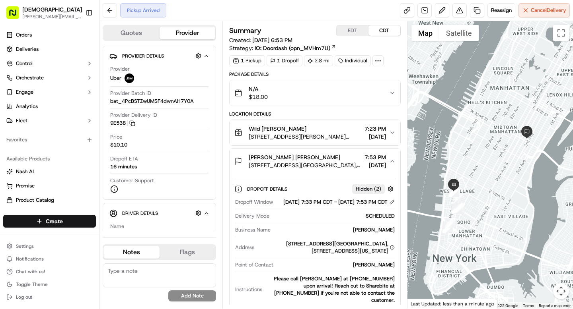
click at [361, 155] on div "[PERSON_NAME] [PERSON_NAME] [STREET_ADDRESS], [STREET_ADDRESS][US_STATE] 7:53 P…" at bounding box center [311, 161] width 154 height 16
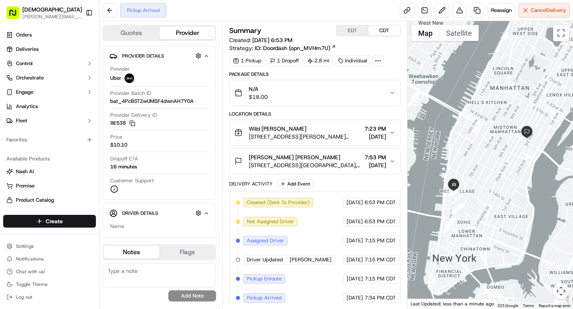
click at [379, 63] on icon at bounding box center [377, 60] width 7 height 7
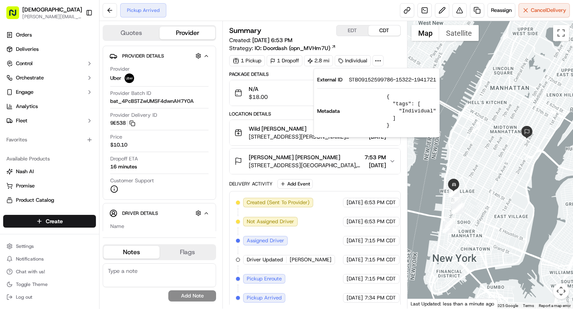
click at [377, 79] on span "STB09152599786-15322-1941721" at bounding box center [392, 79] width 87 height 7
copy span "STB09152599786"
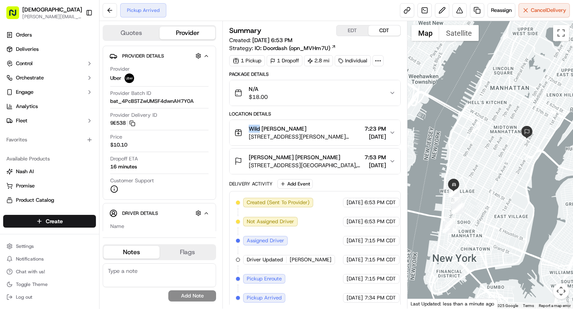
drag, startPoint x: 247, startPoint y: 128, endPoint x: 260, endPoint y: 129, distance: 13.5
click at [260, 129] on div "Wild [PERSON_NAME] [STREET_ADDRESS][PERSON_NAME][US_STATE]" at bounding box center [297, 133] width 126 height 16
copy span "Wild"
drag, startPoint x: 296, startPoint y: 157, endPoint x: 319, endPoint y: 166, distance: 24.8
click at [319, 161] on span "[PERSON_NAME] [PERSON_NAME]" at bounding box center [294, 157] width 91 height 8
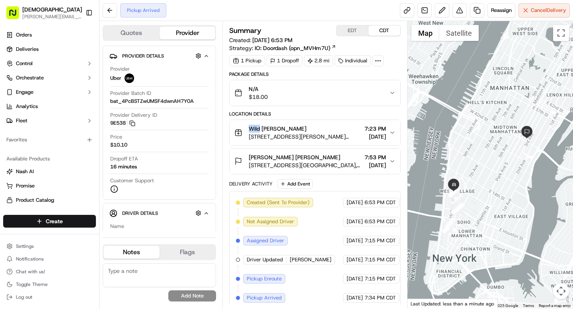
copy span "[PERSON_NAME]"
click at [380, 110] on div "Package Details N/A $18.00 Location Details Wild [PERSON_NAME] [STREET_ADDRESS]…" at bounding box center [314, 200] width 171 height 258
click at [91, 14] on button "Toggle Sidebar" at bounding box center [89, 13] width 14 height 14
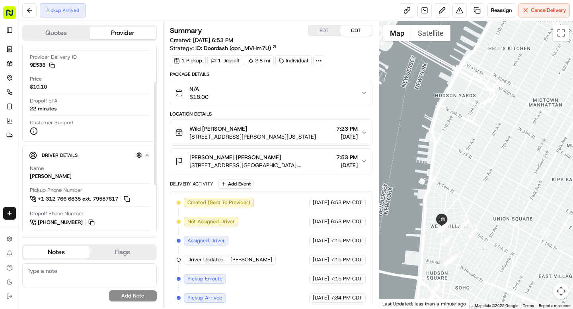
scroll to position [67, 0]
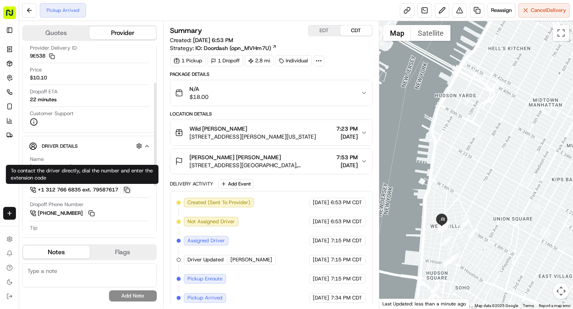
click at [130, 188] on button at bounding box center [126, 190] width 9 height 9
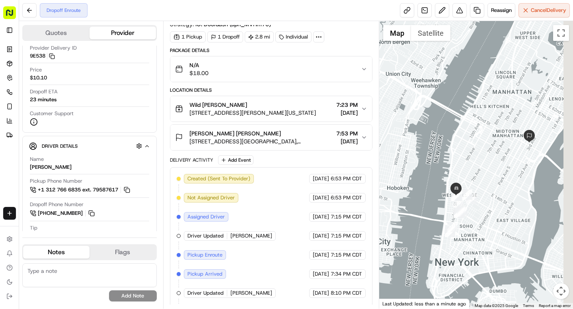
drag, startPoint x: 543, startPoint y: 165, endPoint x: 506, endPoint y: 165, distance: 37.4
click at [506, 165] on div at bounding box center [476, 165] width 194 height 288
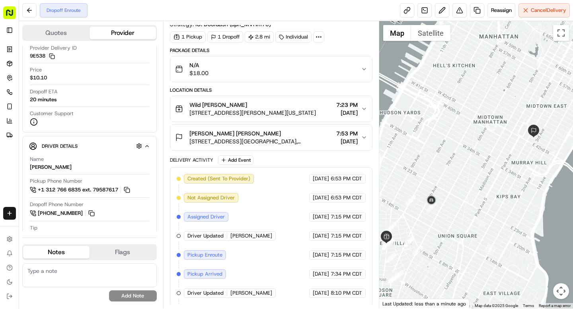
drag, startPoint x: 503, startPoint y: 187, endPoint x: 484, endPoint y: 201, distance: 23.3
click at [484, 201] on div at bounding box center [476, 165] width 194 height 288
